Goal: Navigation & Orientation: Find specific page/section

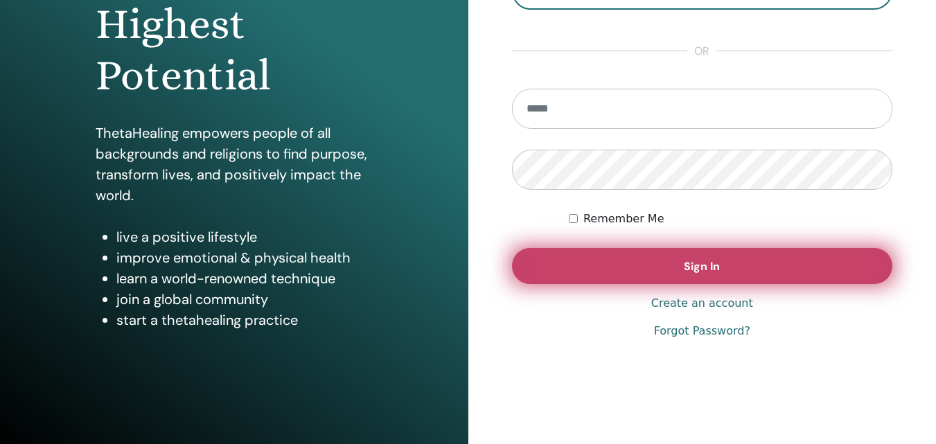
scroll to position [208, 0]
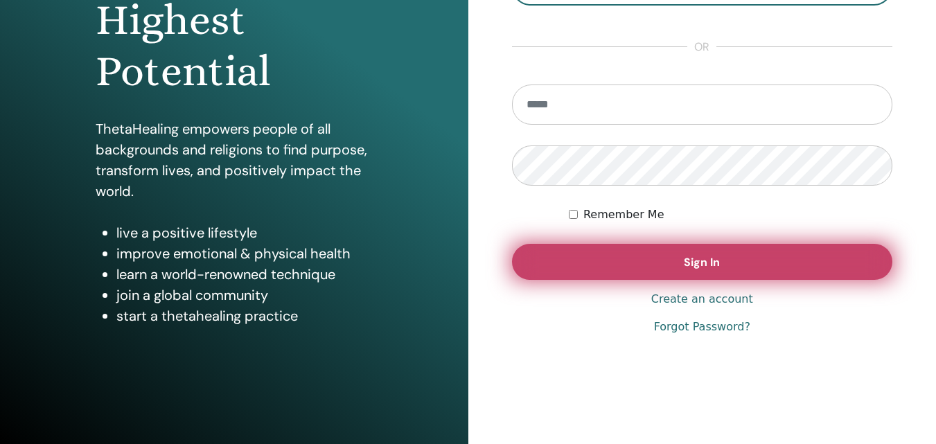
type input "**********"
click at [605, 263] on button "Sign In" at bounding box center [702, 262] width 381 height 36
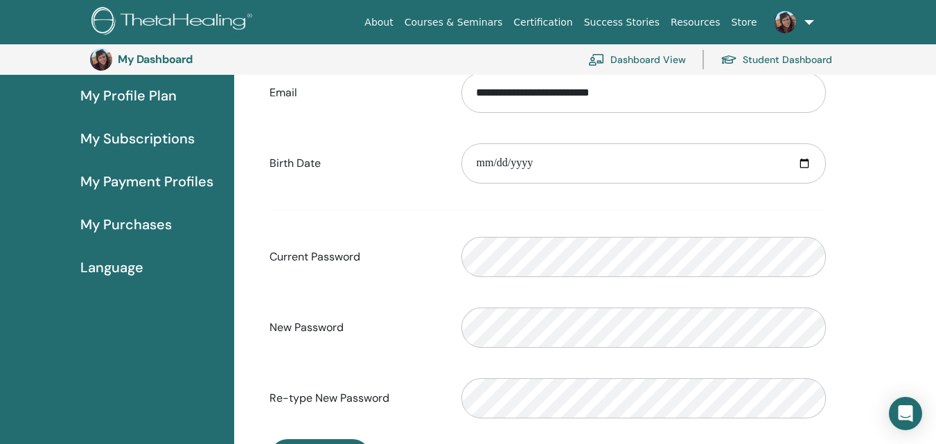
scroll to position [169, 0]
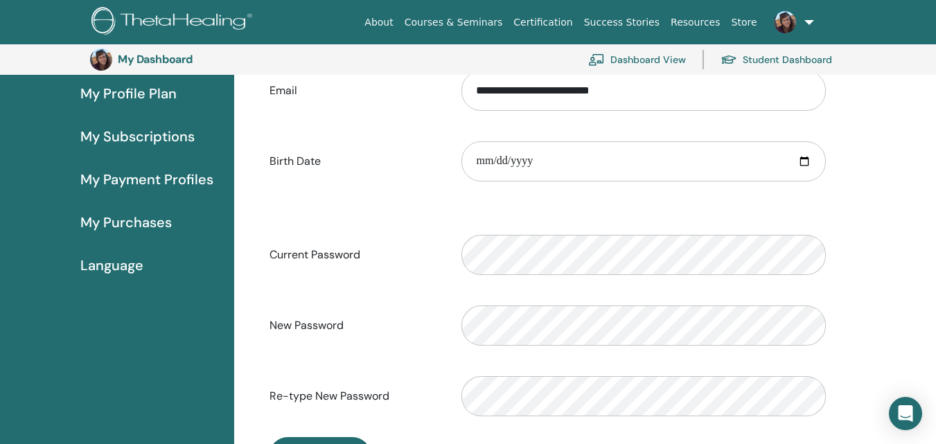
click at [153, 225] on span "My Purchases" at bounding box center [125, 222] width 91 height 21
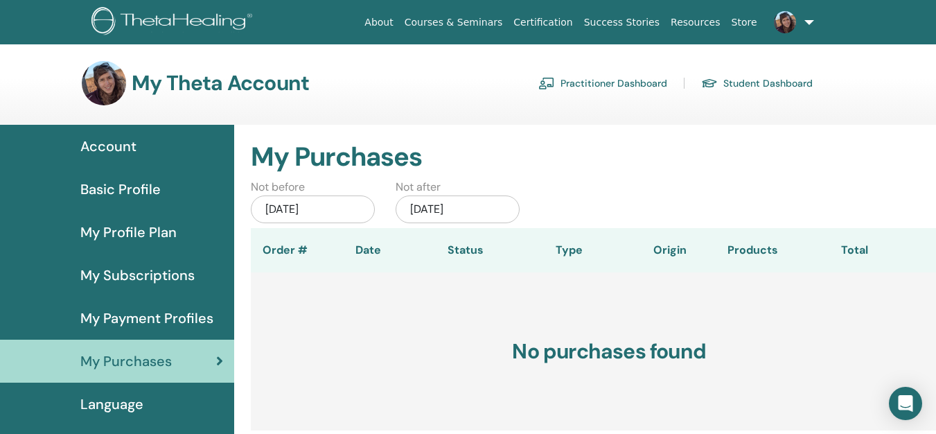
click at [299, 210] on div "Jun/01, 2025" at bounding box center [313, 209] width 124 height 28
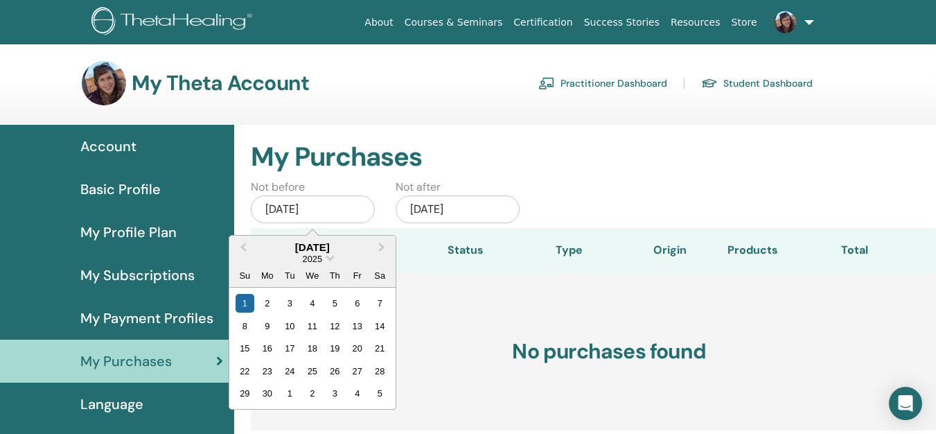
click at [328, 242] on div "June 2025" at bounding box center [312, 247] width 166 height 12
click at [329, 258] on span "Choose Date" at bounding box center [330, 256] width 9 height 9
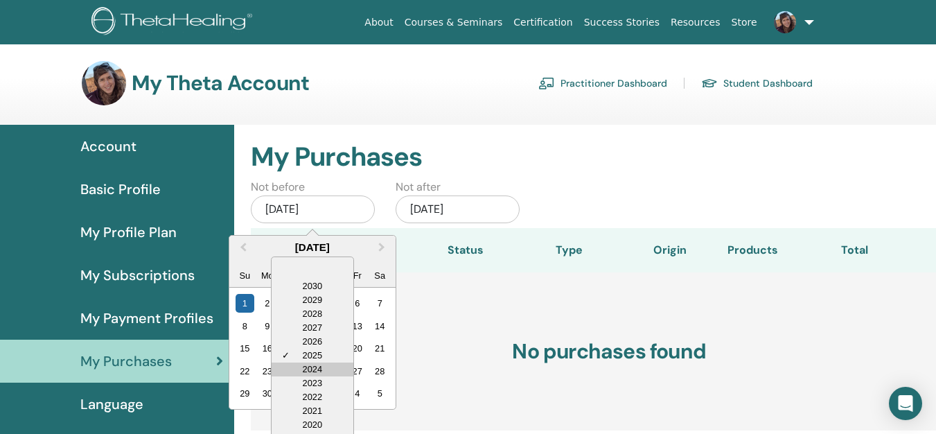
click at [321, 366] on div "2024" at bounding box center [313, 369] width 82 height 14
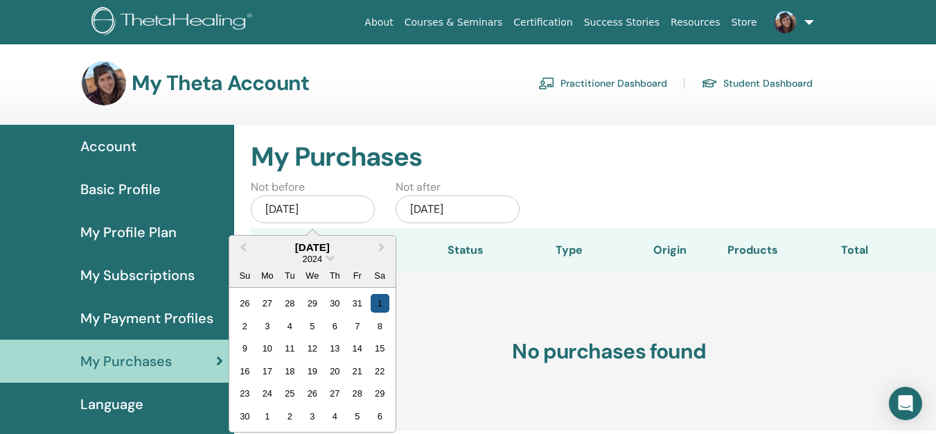
click at [374, 297] on div "1" at bounding box center [380, 303] width 19 height 19
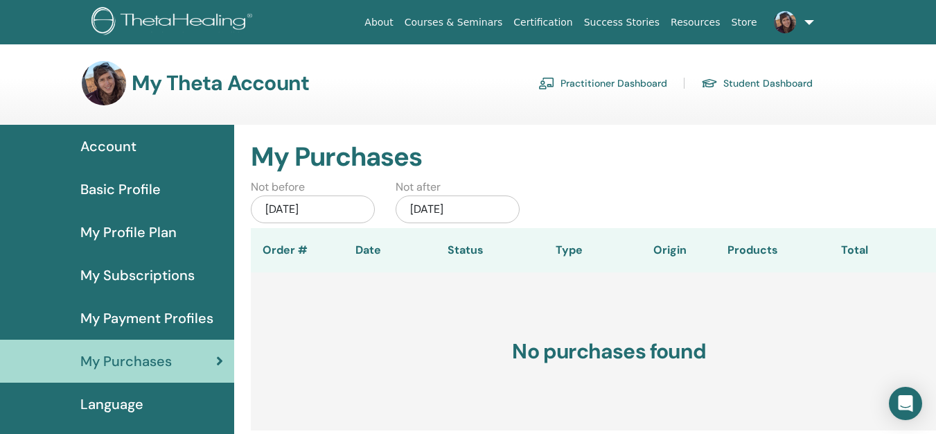
click at [572, 90] on link "Practitioner Dashboard" at bounding box center [602, 83] width 129 height 22
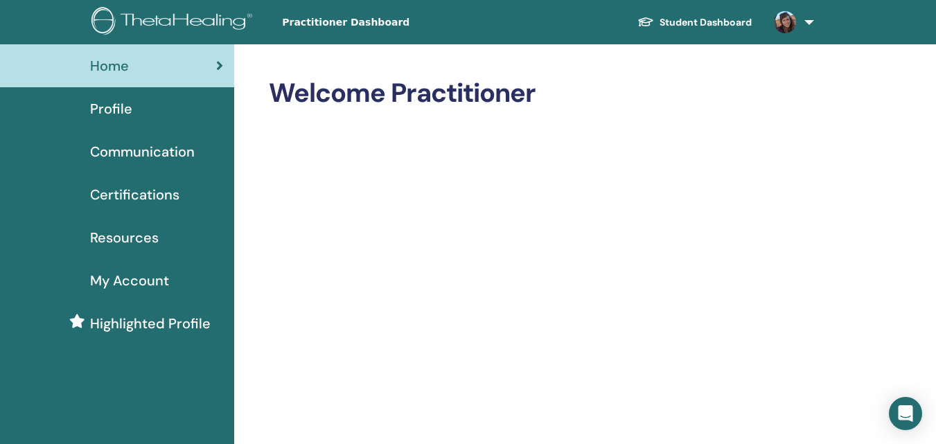
click at [135, 239] on span "Resources" at bounding box center [124, 237] width 69 height 21
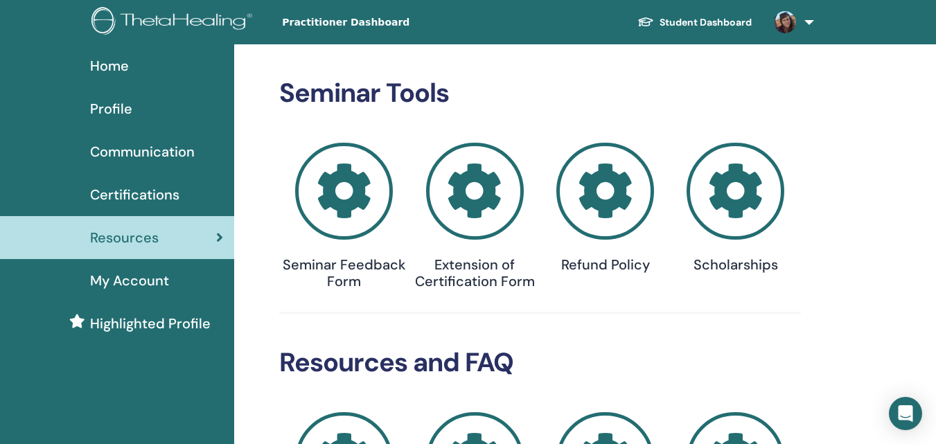
click at [621, 206] on icon at bounding box center [605, 192] width 98 height 98
click at [120, 320] on span "Highlighted Profile" at bounding box center [150, 323] width 121 height 21
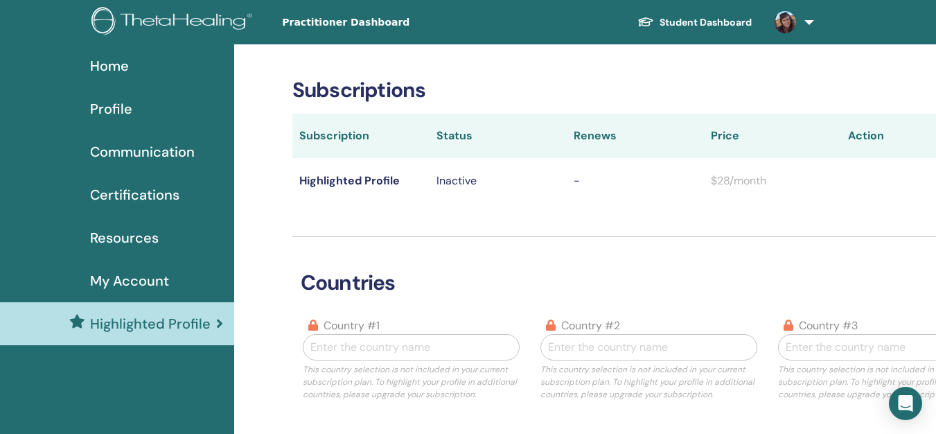
click at [105, 63] on span "Home" at bounding box center [109, 65] width 39 height 21
